Goal: Task Accomplishment & Management: Complete application form

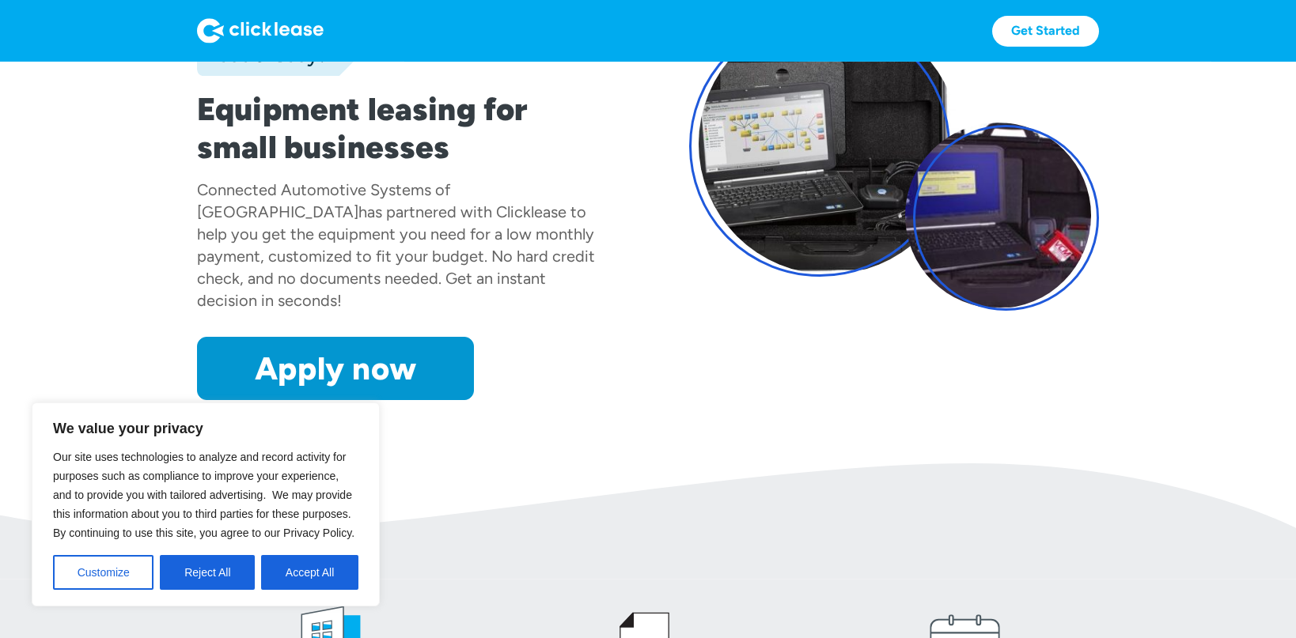
scroll to position [219, 0]
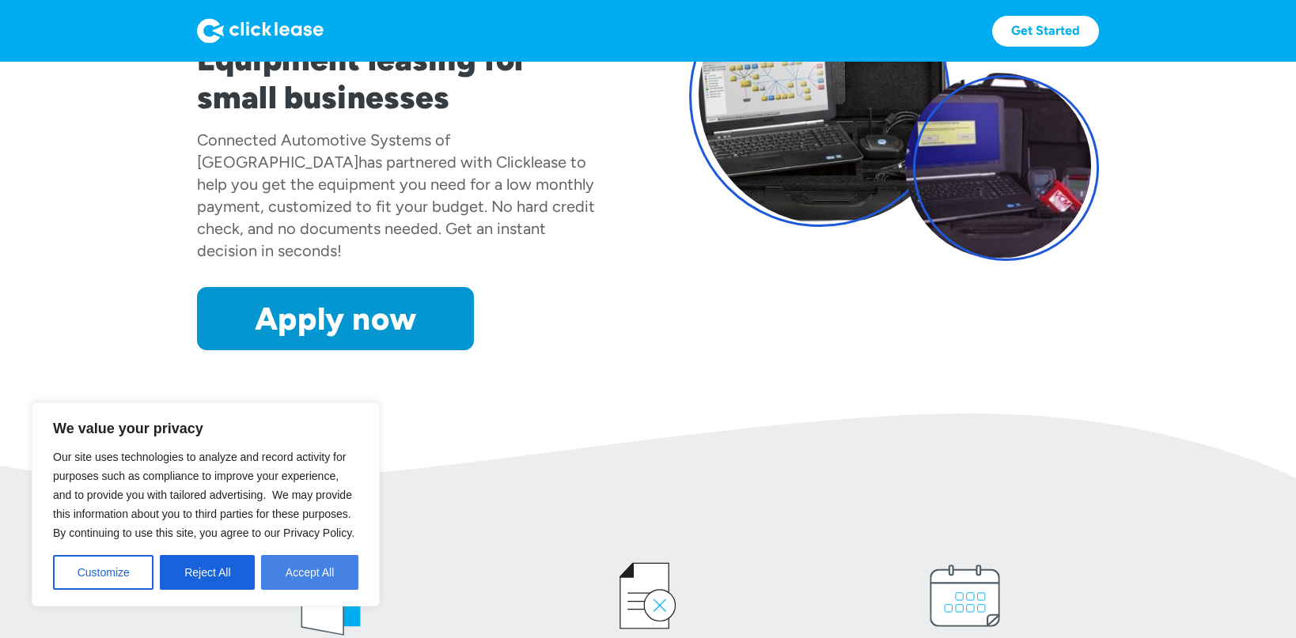
click at [320, 573] on button "Accept All" at bounding box center [309, 572] width 97 height 35
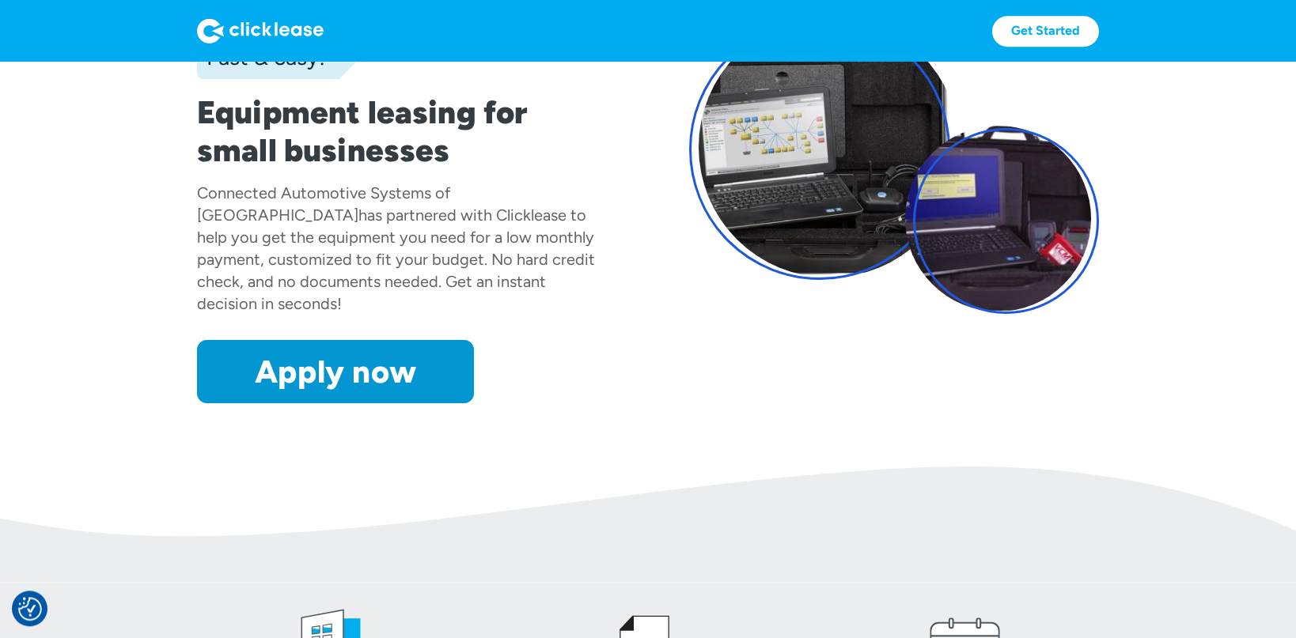
scroll to position [165, 0]
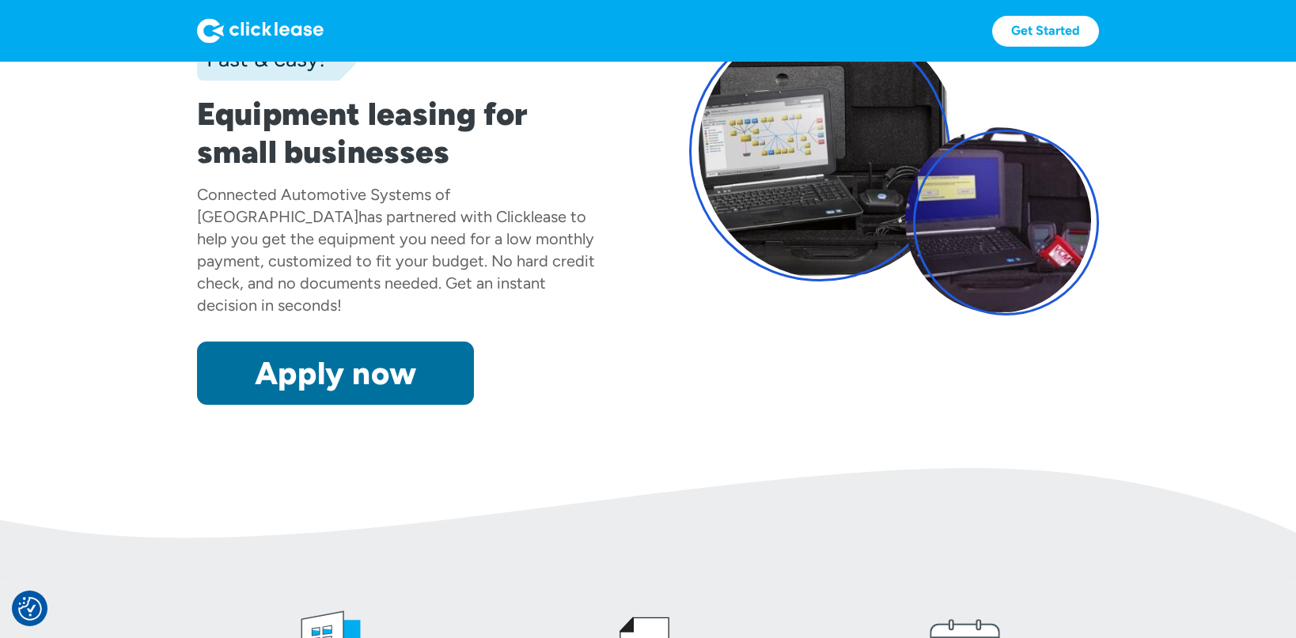
click at [355, 355] on link "Apply now" at bounding box center [335, 373] width 277 height 63
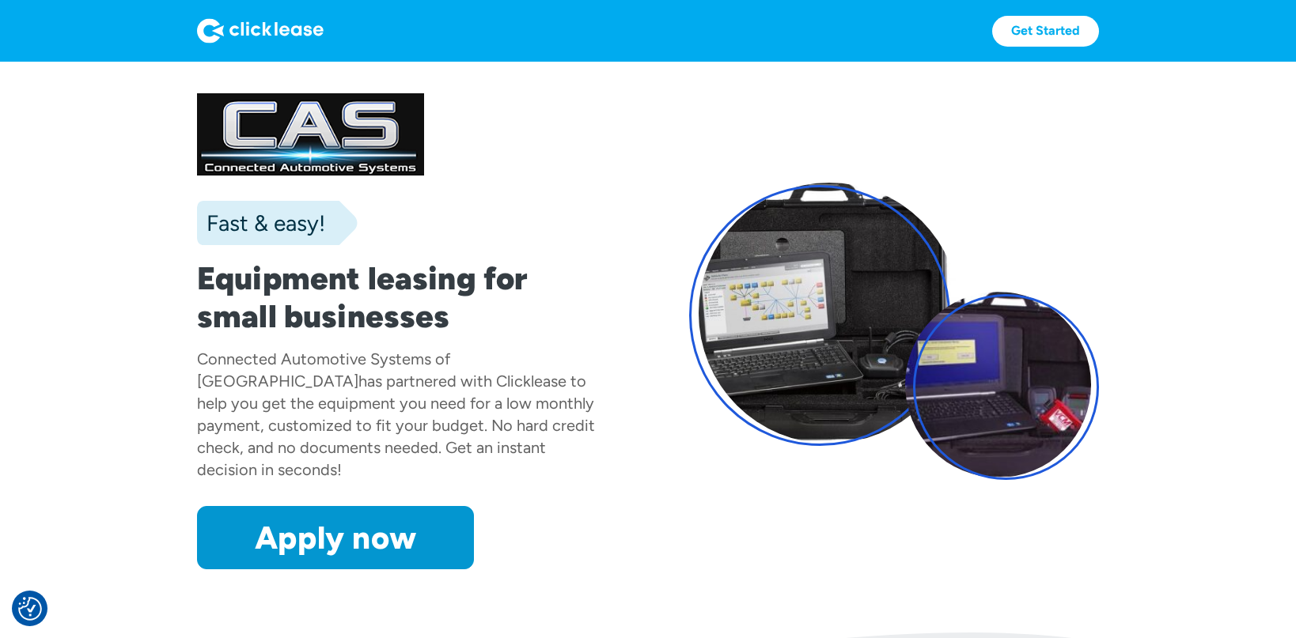
scroll to position [165, 0]
